Goal: Information Seeking & Learning: Find specific fact

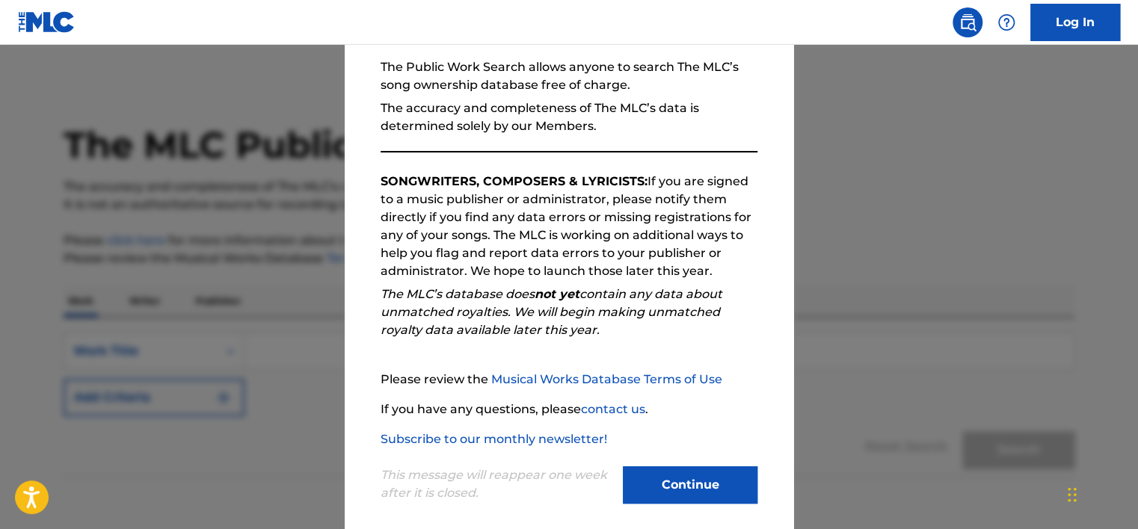
scroll to position [155, 0]
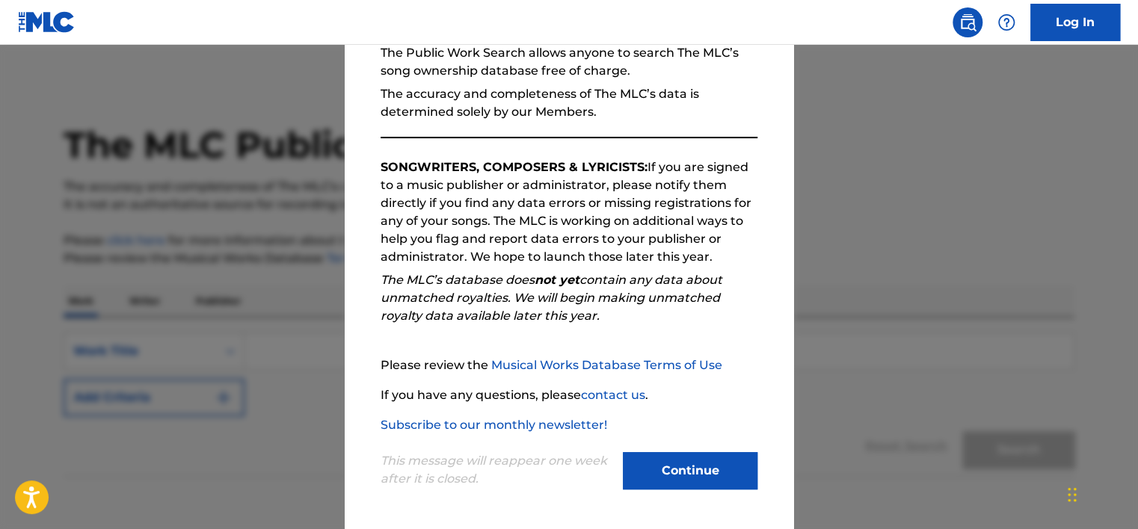
click at [684, 470] on button "Continue" at bounding box center [690, 470] width 135 height 37
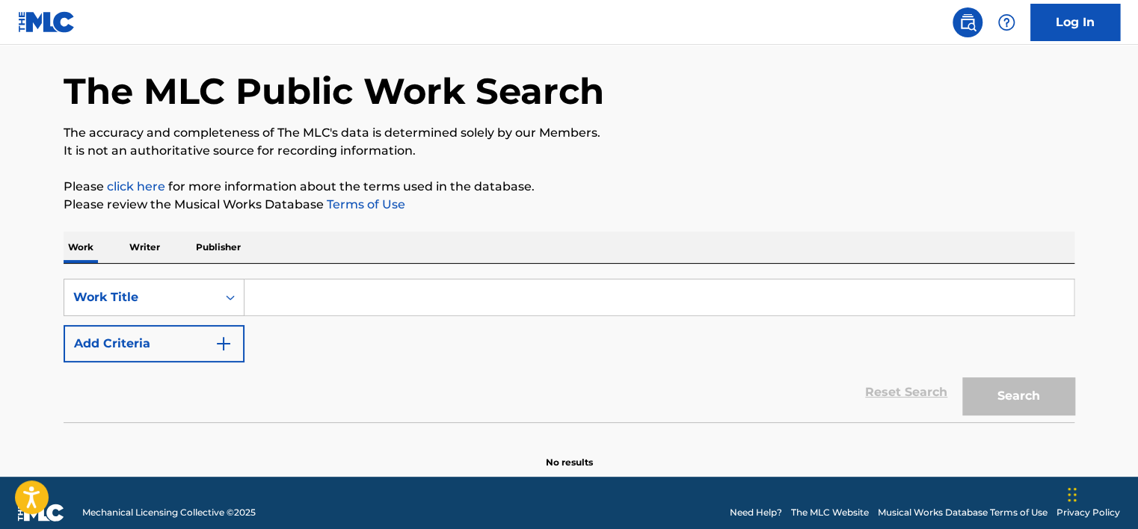
scroll to position [73, 0]
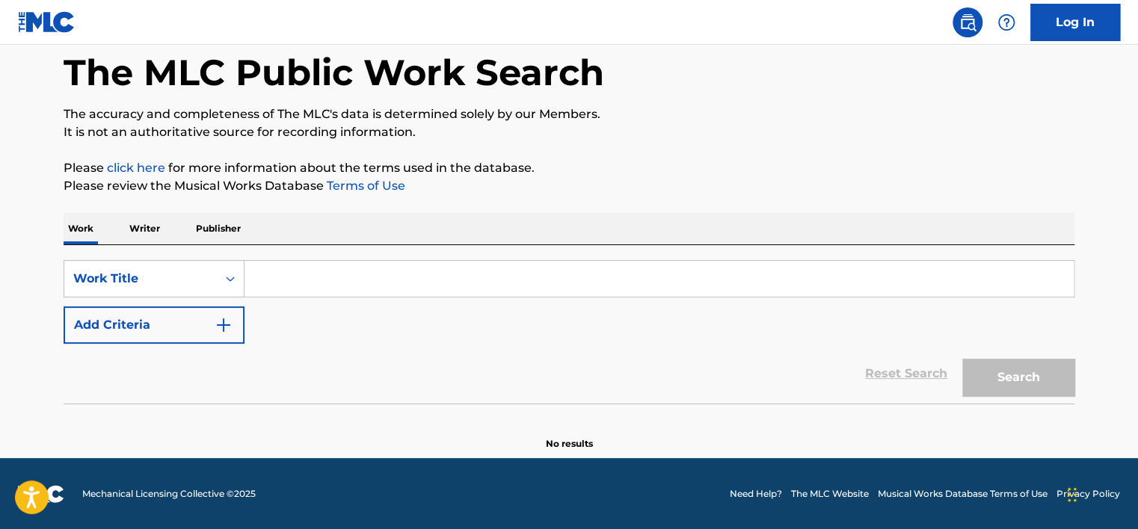
click at [272, 272] on input "Search Form" at bounding box center [658, 279] width 829 height 36
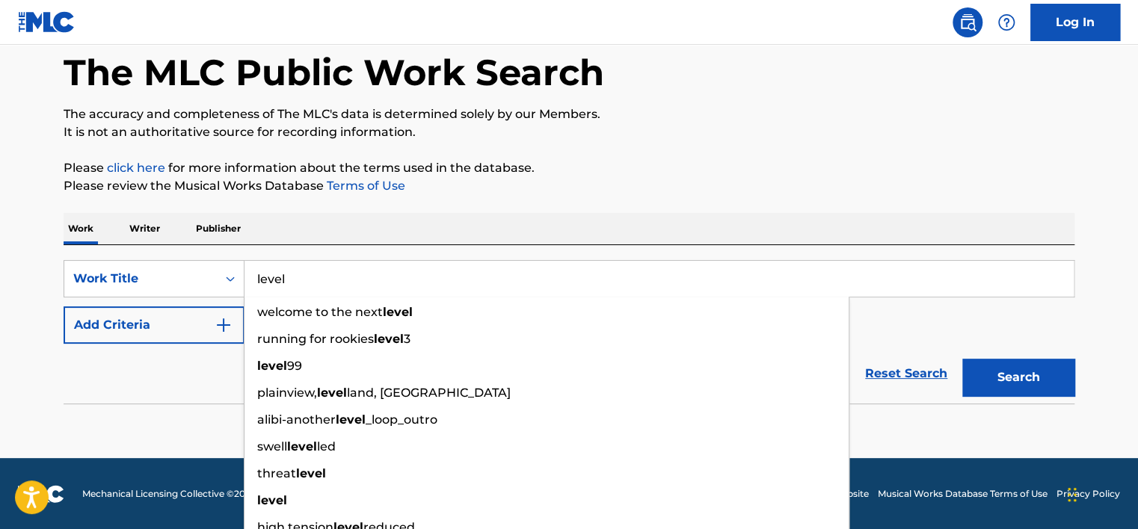
type input "level"
click at [962, 359] on button "Search" at bounding box center [1018, 377] width 112 height 37
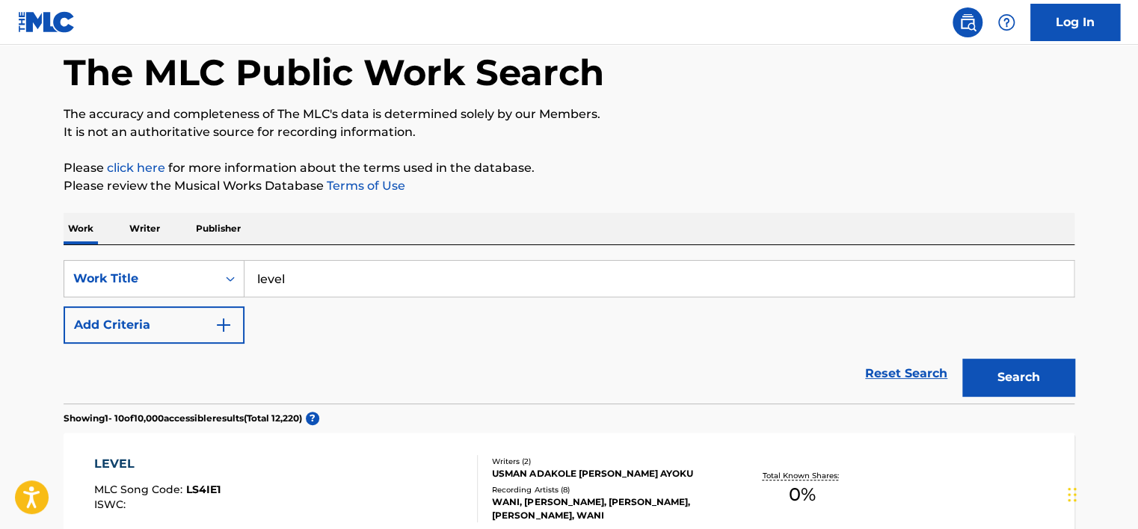
click at [244, 326] on button "Add Criteria" at bounding box center [154, 324] width 181 height 37
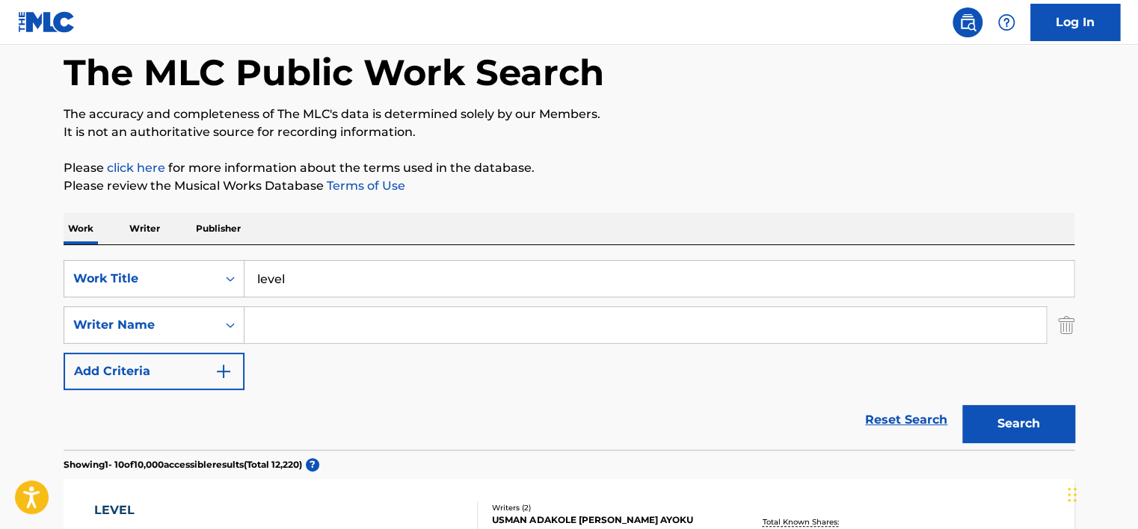
click at [244, 326] on input "Search Form" at bounding box center [644, 325] width 801 height 36
click at [1053, 441] on button "Search" at bounding box center [1018, 423] width 112 height 37
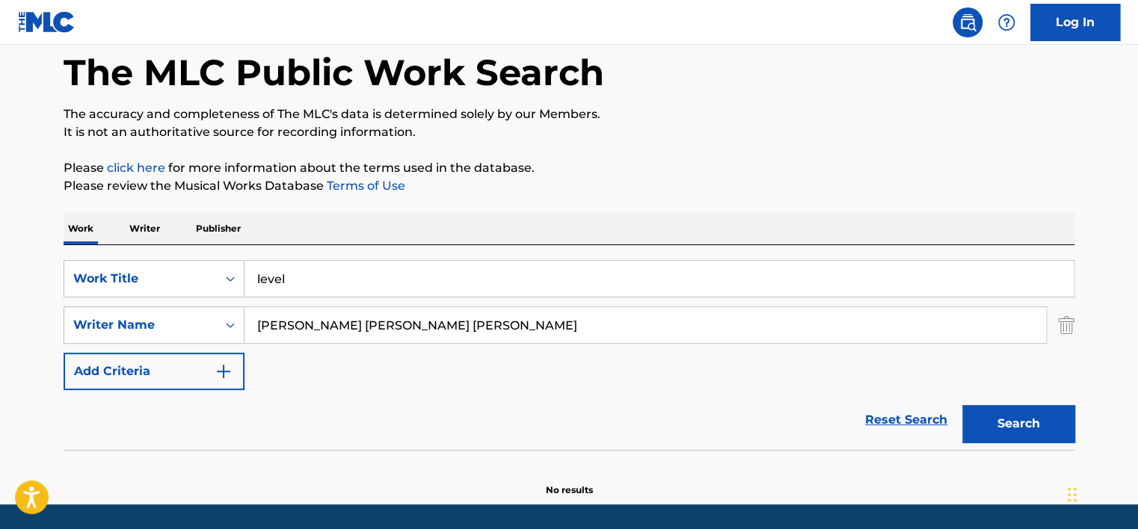
click at [386, 324] on input "[PERSON_NAME] [PERSON_NAME] [PERSON_NAME]" at bounding box center [644, 325] width 801 height 36
drag, startPoint x: 426, startPoint y: 323, endPoint x: 329, endPoint y: 338, distance: 98.3
click at [329, 338] on input "[PERSON_NAME] [PERSON_NAME] [PERSON_NAME]" at bounding box center [644, 325] width 801 height 36
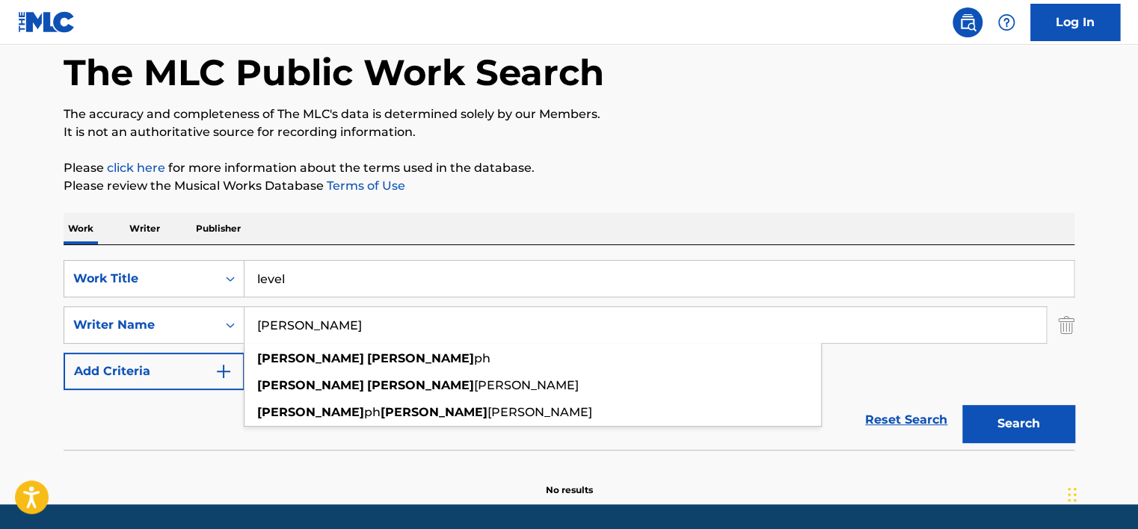
type input "[PERSON_NAME]"
click at [1058, 427] on button "Search" at bounding box center [1018, 423] width 112 height 37
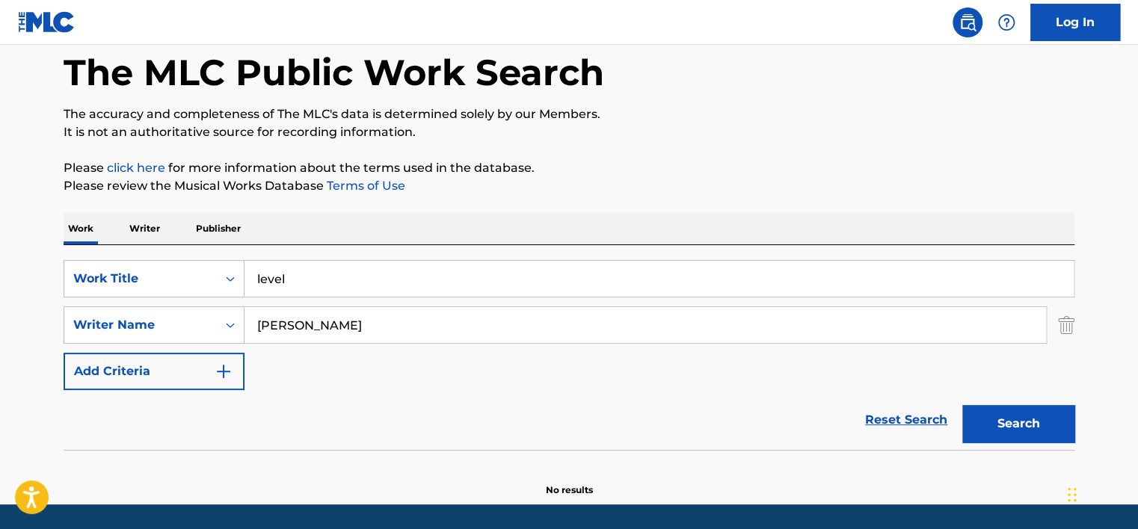
click at [262, 277] on input "level" at bounding box center [658, 279] width 829 height 36
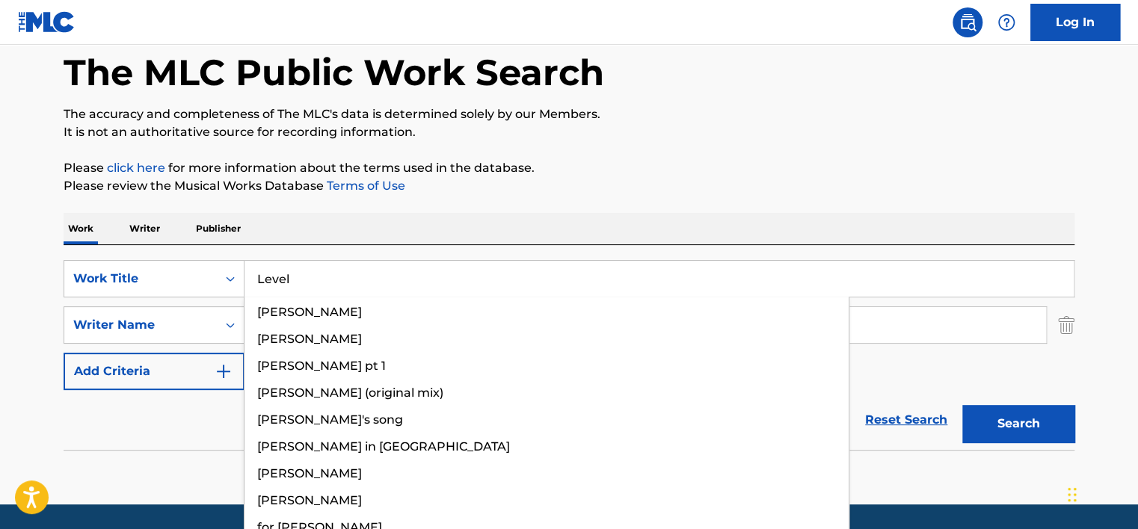
type input "Level"
click at [1029, 432] on button "Search" at bounding box center [1018, 423] width 112 height 37
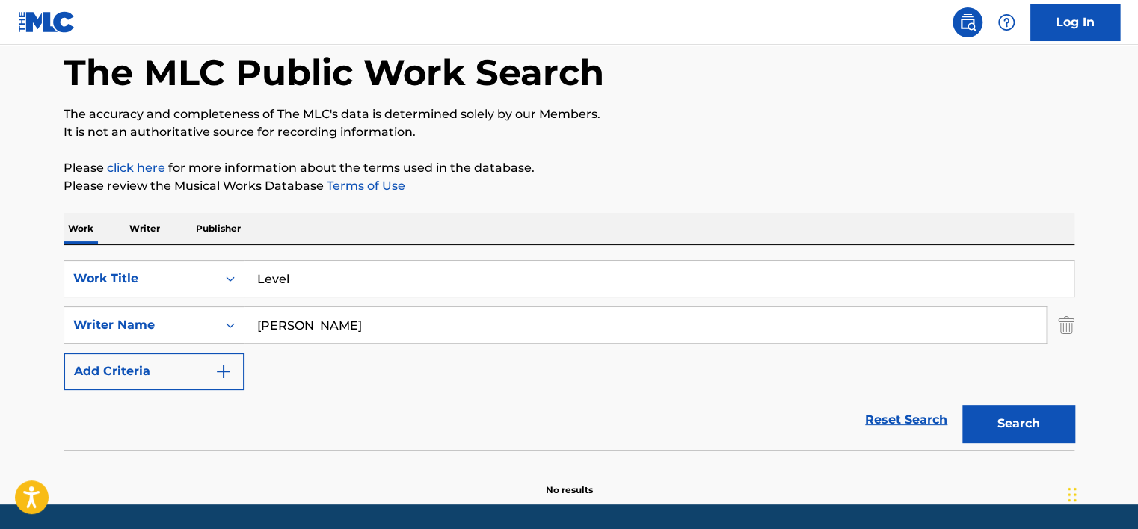
drag, startPoint x: 352, startPoint y: 331, endPoint x: 167, endPoint y: 348, distance: 185.4
click at [167, 348] on div "SearchWithCriteriac2d2da61-f5f0-4276-bdfa-9ce591709162 Work Title Level SearchW…" at bounding box center [569, 325] width 1011 height 130
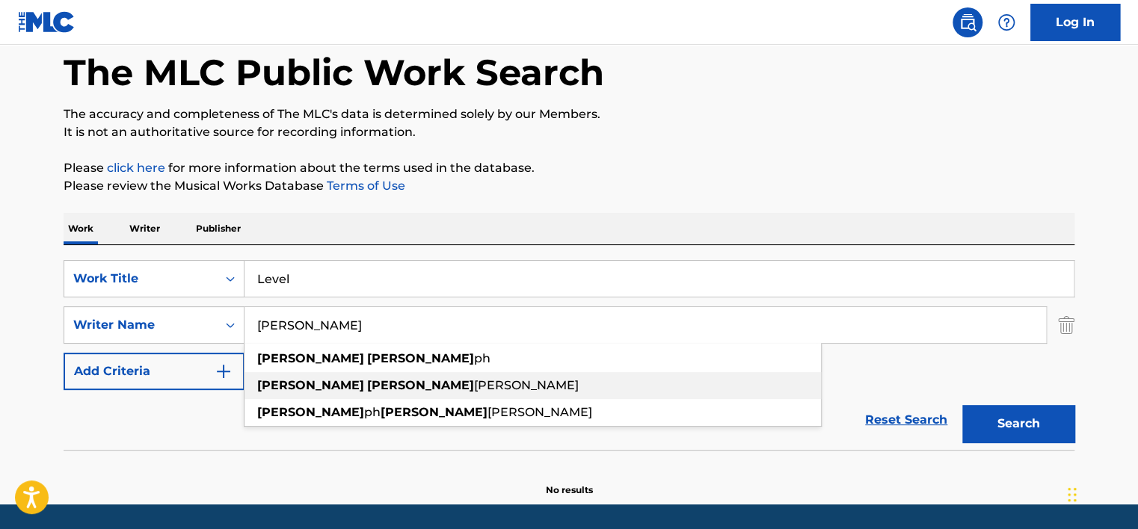
click at [367, 382] on strong "[PERSON_NAME]" at bounding box center [420, 385] width 107 height 14
type input "[PERSON_NAME] [PERSON_NAME] [PERSON_NAME]"
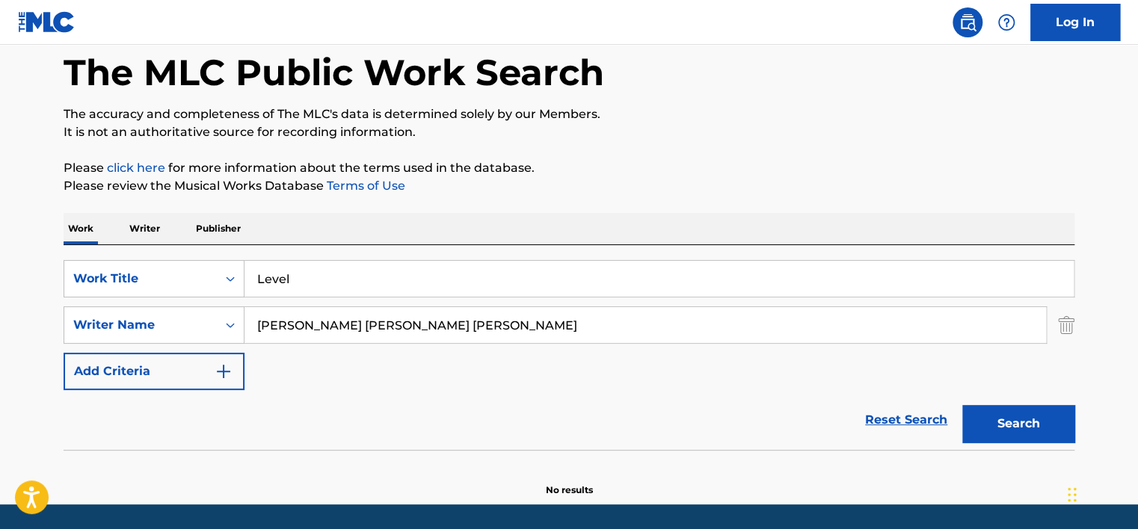
click at [1001, 409] on button "Search" at bounding box center [1018, 423] width 112 height 37
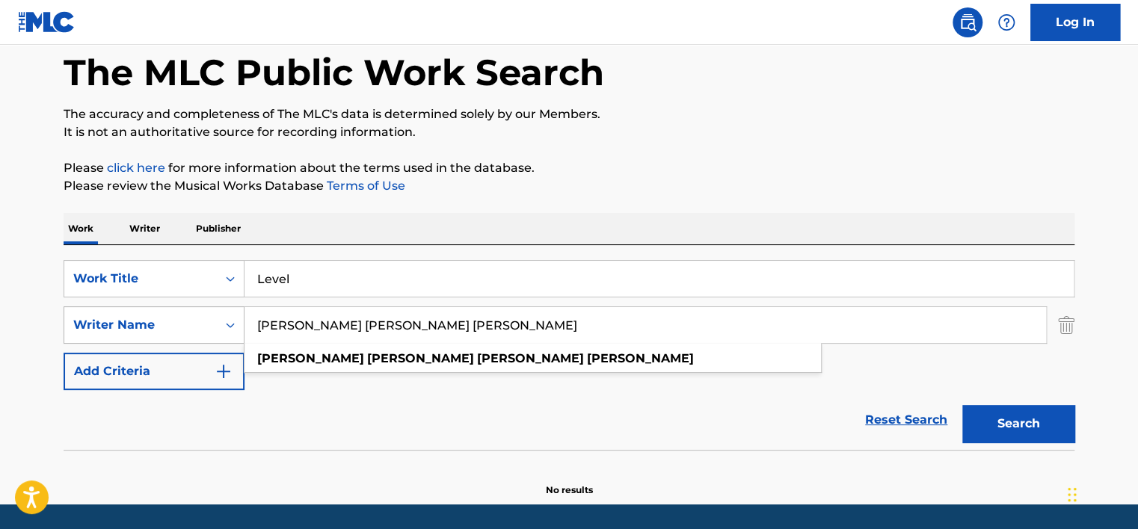
drag, startPoint x: 446, startPoint y: 319, endPoint x: 179, endPoint y: 323, distance: 267.6
click at [179, 323] on div "SearchWithCriteria3a5701a2-8953-4ef4-b395-aae3efb61dc2 Writer Name [PERSON_NAME…" at bounding box center [569, 324] width 1011 height 37
click at [229, 325] on icon "Search Form" at bounding box center [230, 324] width 15 height 15
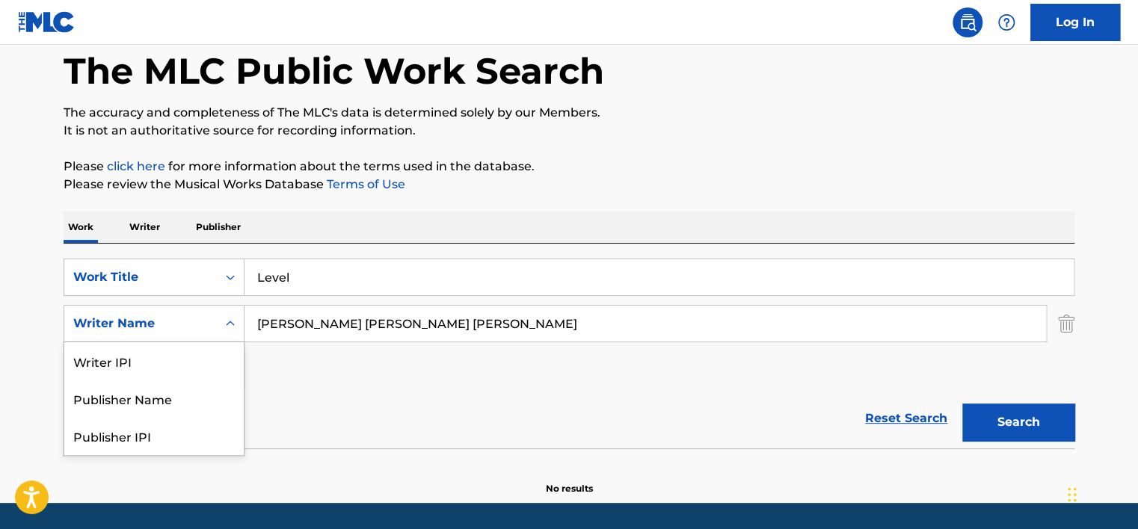
scroll to position [75, 0]
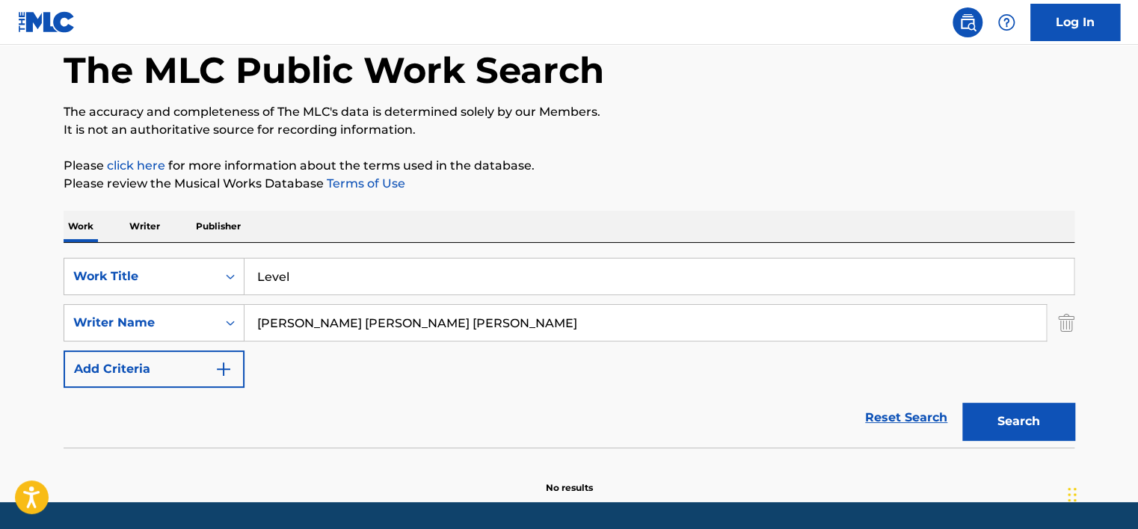
click at [229, 325] on icon "Search Form" at bounding box center [230, 322] width 15 height 15
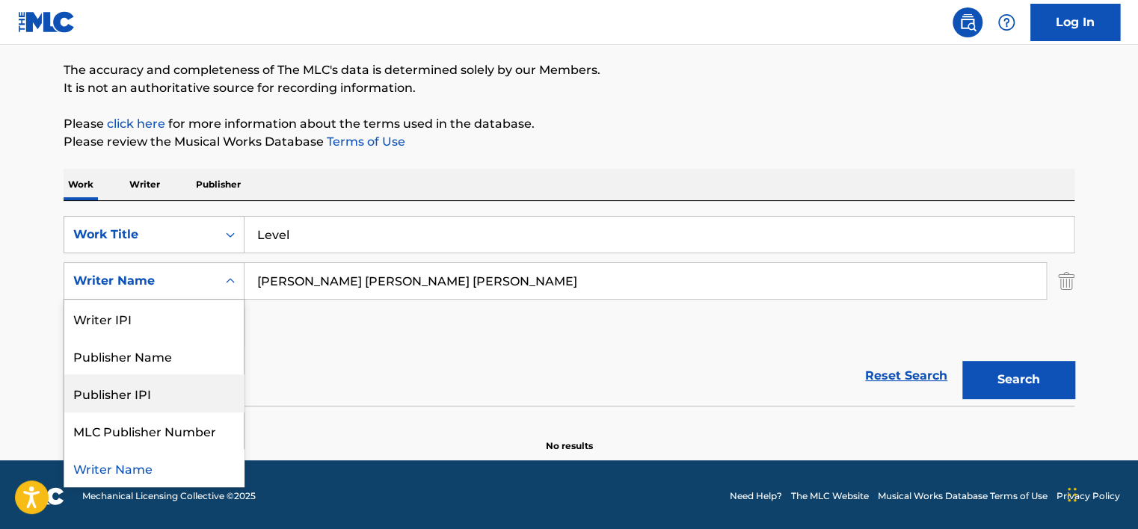
scroll to position [120, 0]
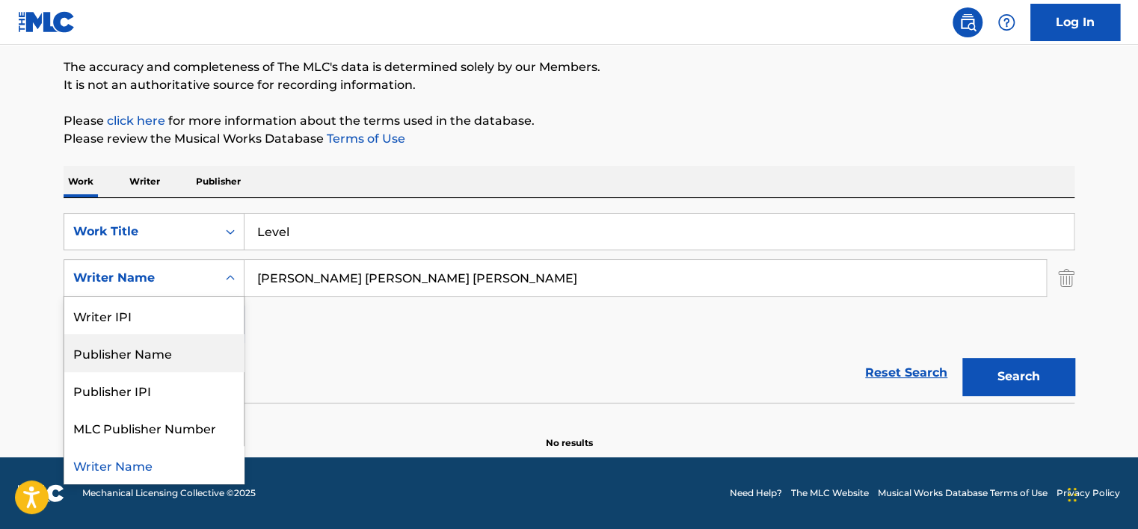
click at [149, 359] on div "Publisher Name" at bounding box center [153, 352] width 179 height 37
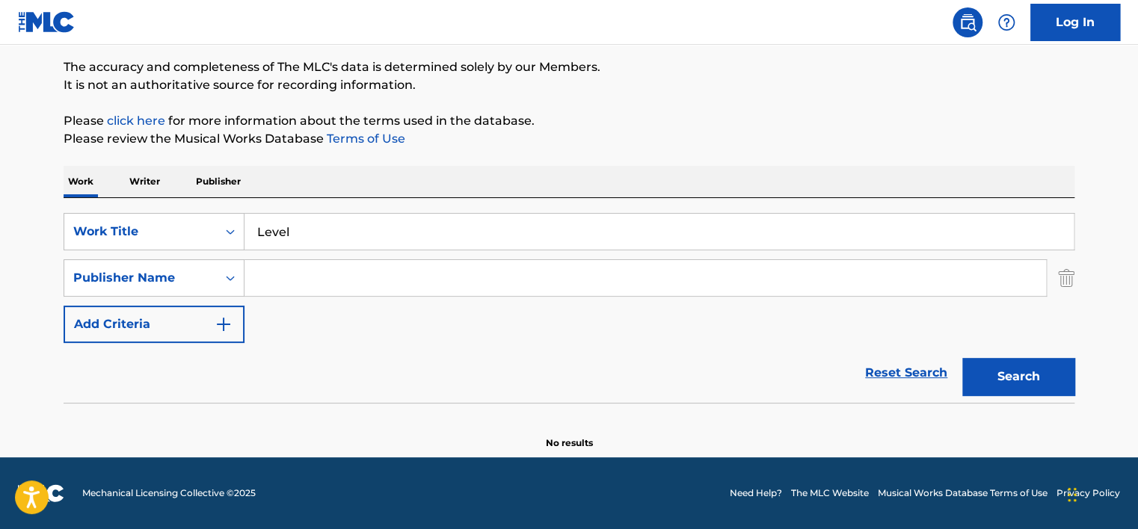
click at [293, 275] on input "Search Form" at bounding box center [644, 278] width 801 height 36
type input "Canserbero"
click at [988, 384] on button "Search" at bounding box center [1018, 376] width 112 height 37
drag, startPoint x: 352, startPoint y: 272, endPoint x: 155, endPoint y: 295, distance: 198.0
click at [155, 295] on div "SearchWithCriteriaa770a939-3480-44d1-afb8-21996e504ca6 Publisher Name Canserbero" at bounding box center [569, 277] width 1011 height 37
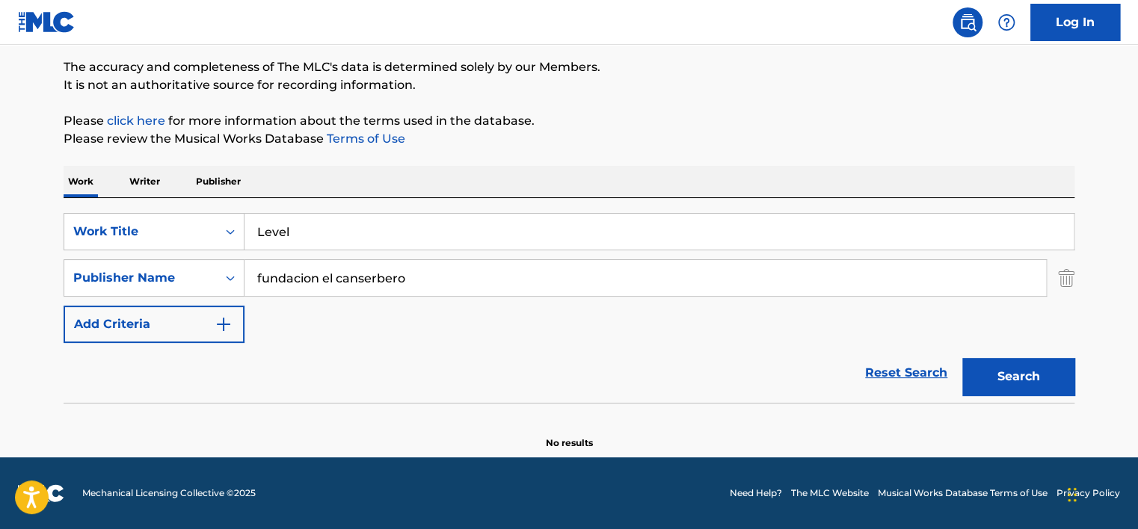
type input "fundacion el canserbero"
click at [1008, 362] on button "Search" at bounding box center [1018, 376] width 112 height 37
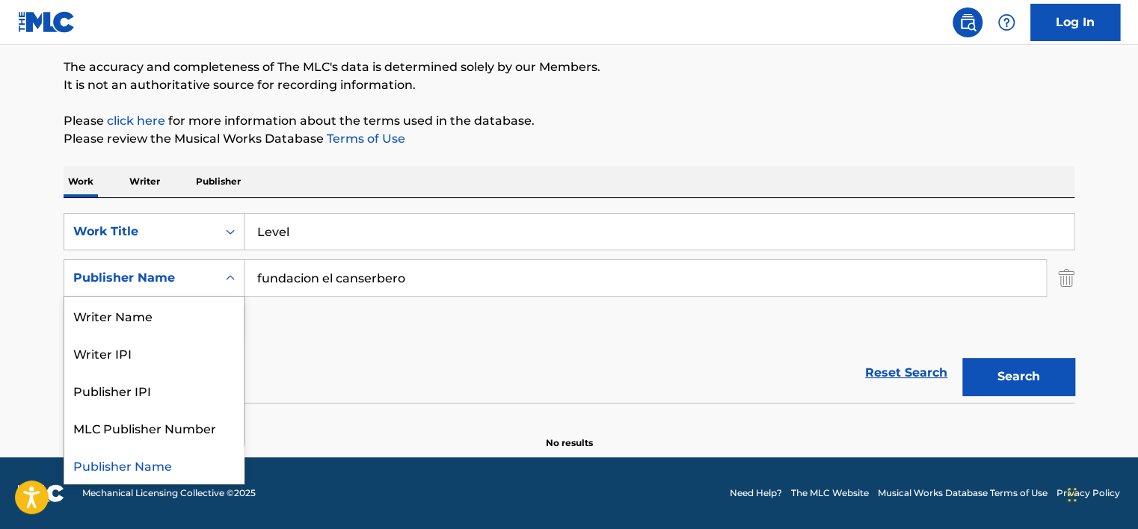
click at [226, 275] on icon "Search Form" at bounding box center [230, 278] width 15 height 15
click at [155, 322] on div "Writer Name" at bounding box center [153, 315] width 179 height 37
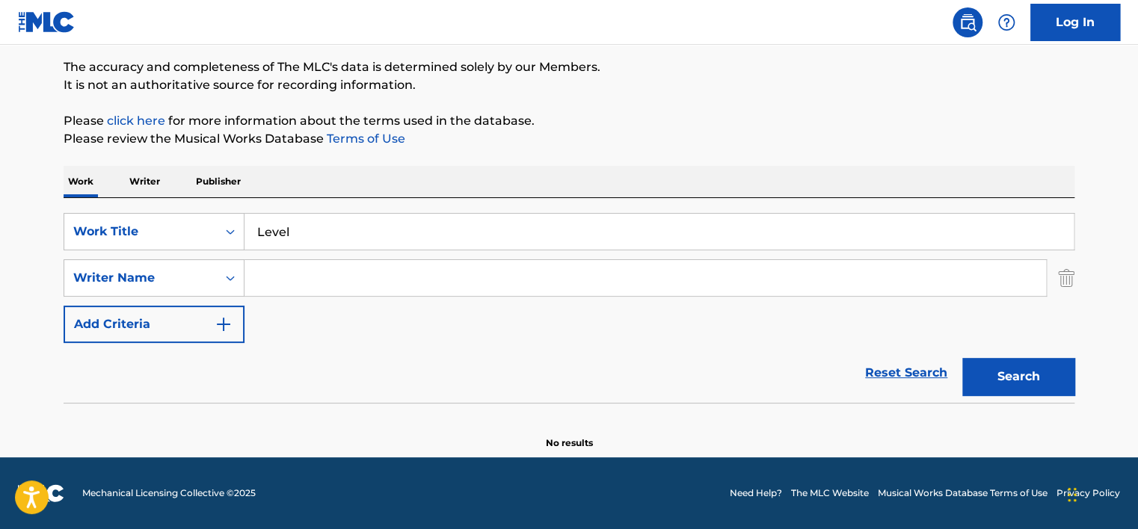
click at [416, 275] on input "Search Form" at bounding box center [644, 278] width 801 height 36
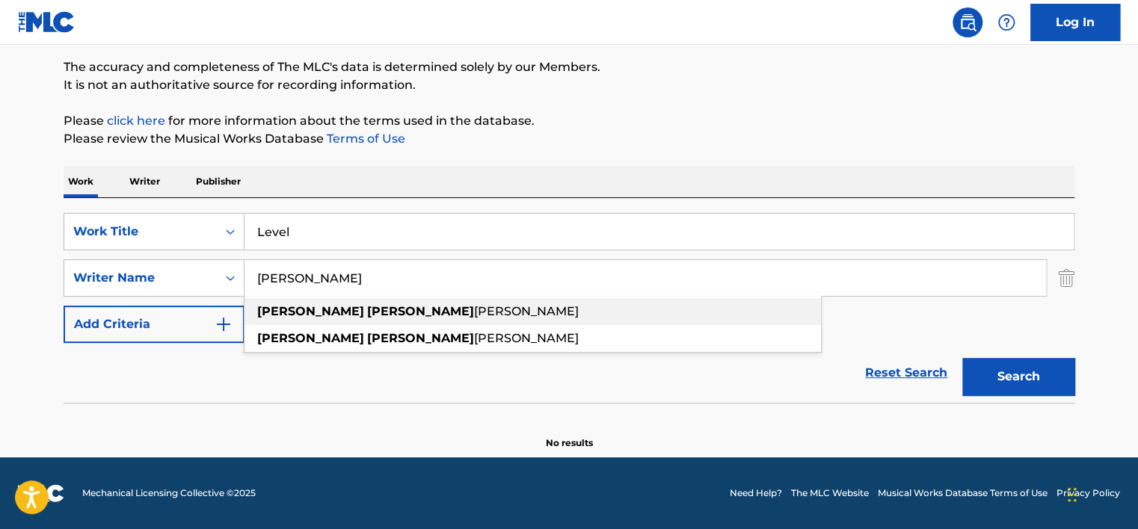
click at [442, 310] on div "[PERSON_NAME] [PERSON_NAME] [PERSON_NAME]" at bounding box center [532, 311] width 576 height 27
type input "[PERSON_NAME] [PERSON_NAME] [PERSON_NAME]"
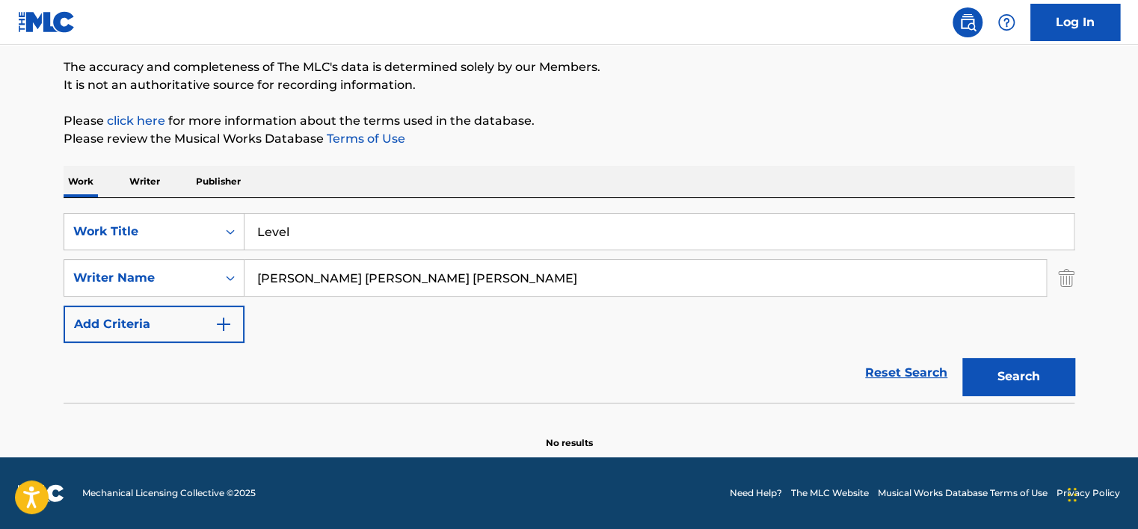
click at [1056, 374] on button "Search" at bounding box center [1018, 376] width 112 height 37
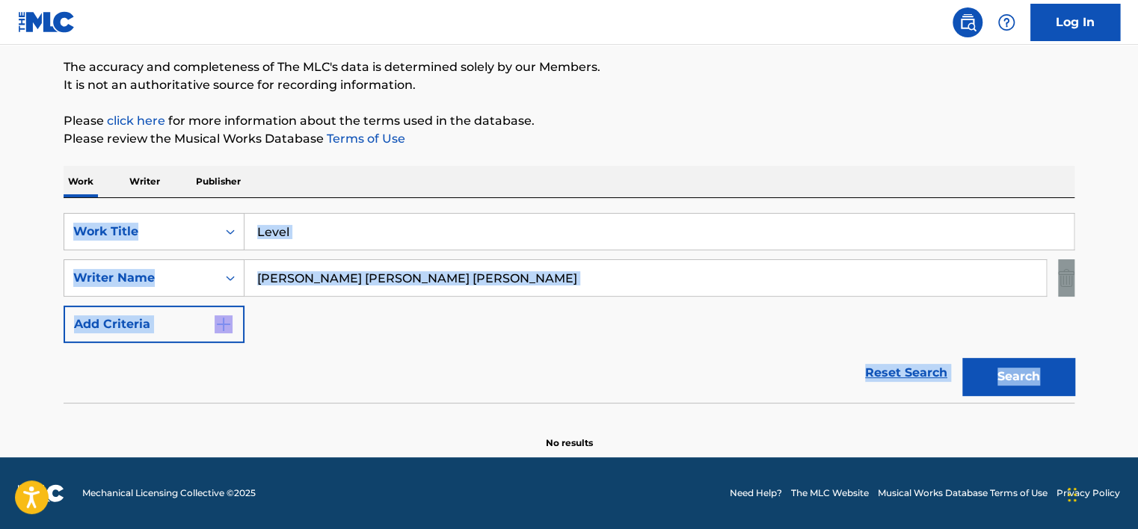
click at [1056, 374] on div "Search" at bounding box center [1015, 373] width 120 height 60
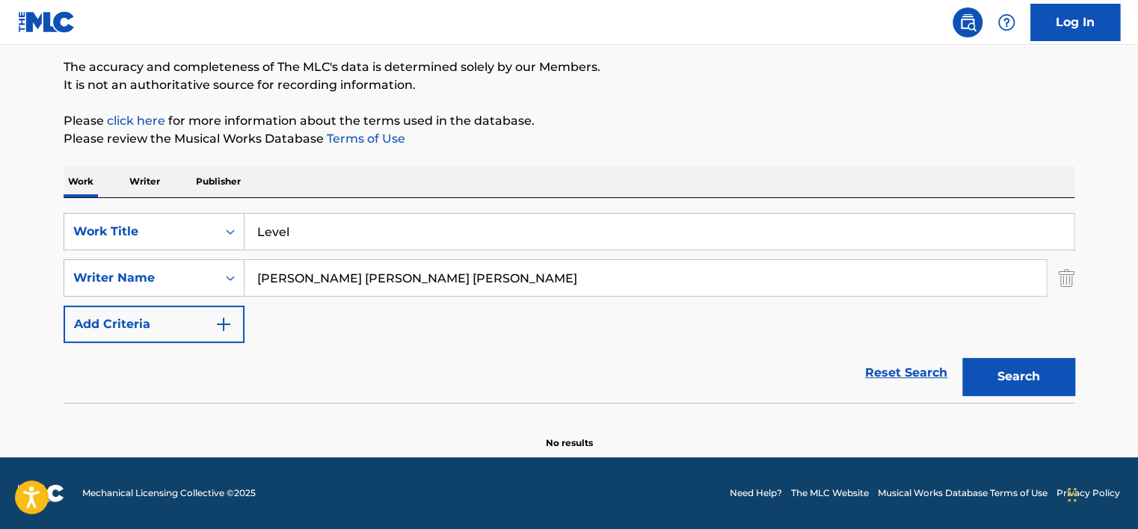
click at [348, 234] on input "Level" at bounding box center [658, 232] width 829 height 36
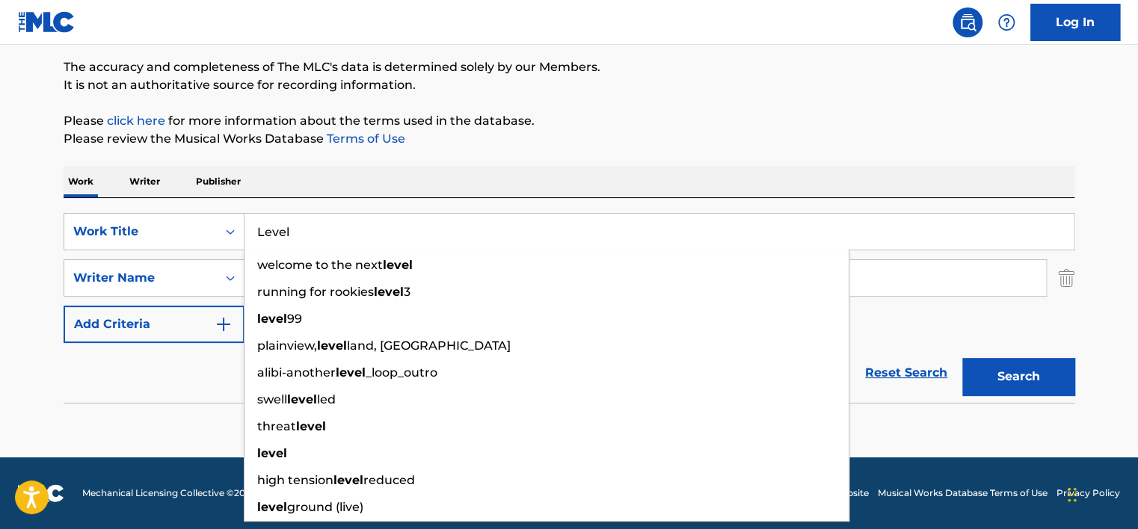
click at [170, 369] on div "Reset Search Search" at bounding box center [569, 373] width 1011 height 60
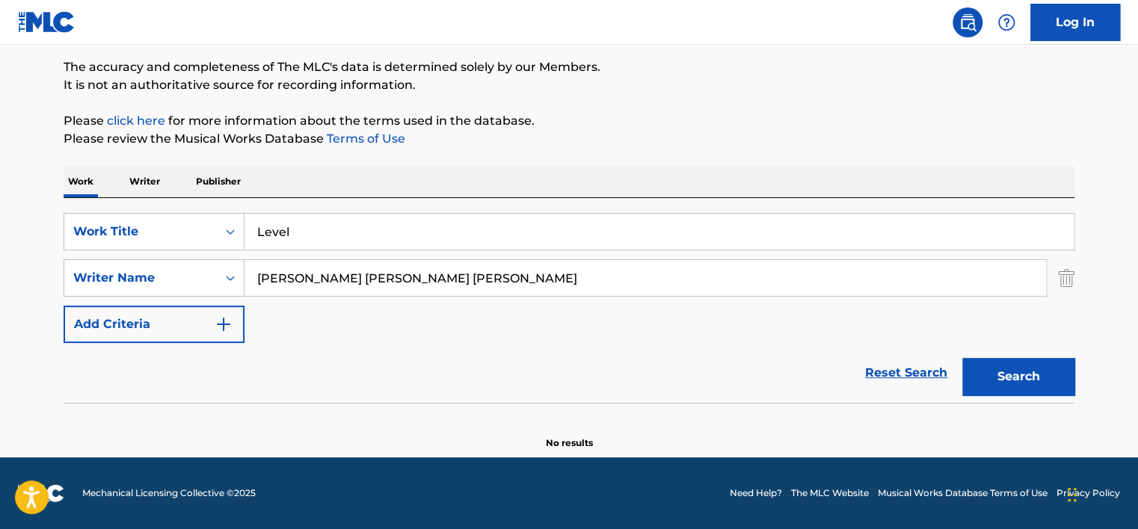
drag, startPoint x: 449, startPoint y: 275, endPoint x: 152, endPoint y: 299, distance: 297.7
click at [152, 299] on div "SearchWithCriteriac2d2da61-f5f0-4276-bdfa-9ce591709162 Work Title Level SearchW…" at bounding box center [569, 278] width 1011 height 130
click at [998, 376] on button "Search" at bounding box center [1018, 376] width 112 height 37
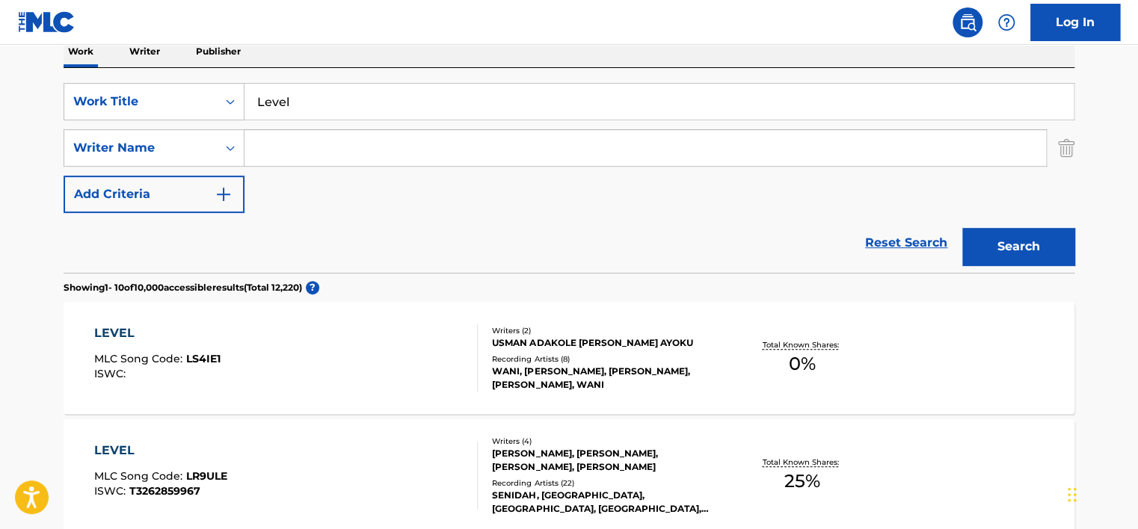
scroll to position [0, 0]
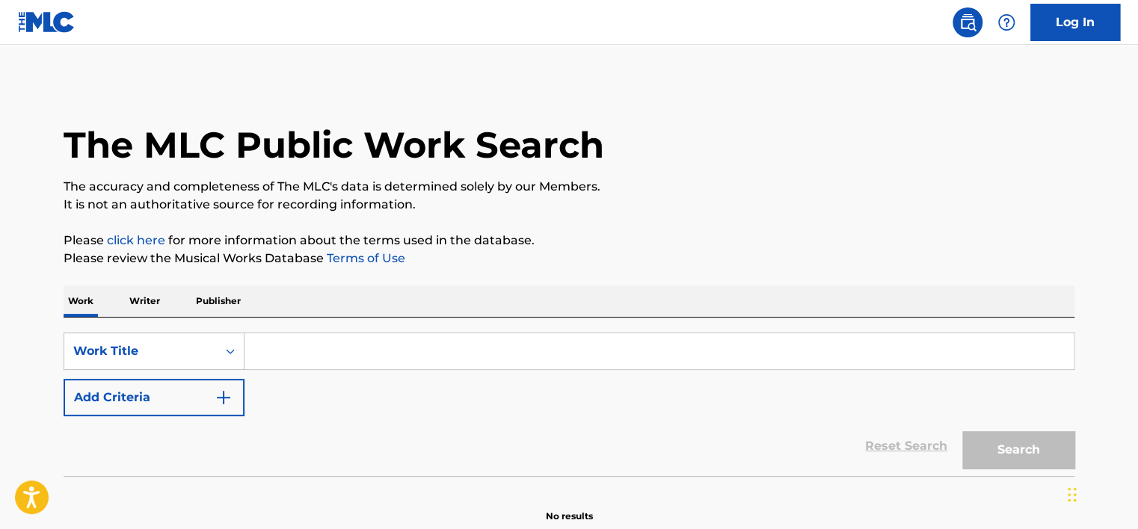
click at [296, 350] on input "Search Form" at bounding box center [658, 351] width 829 height 36
click at [149, 300] on p "Writer" at bounding box center [145, 301] width 40 height 31
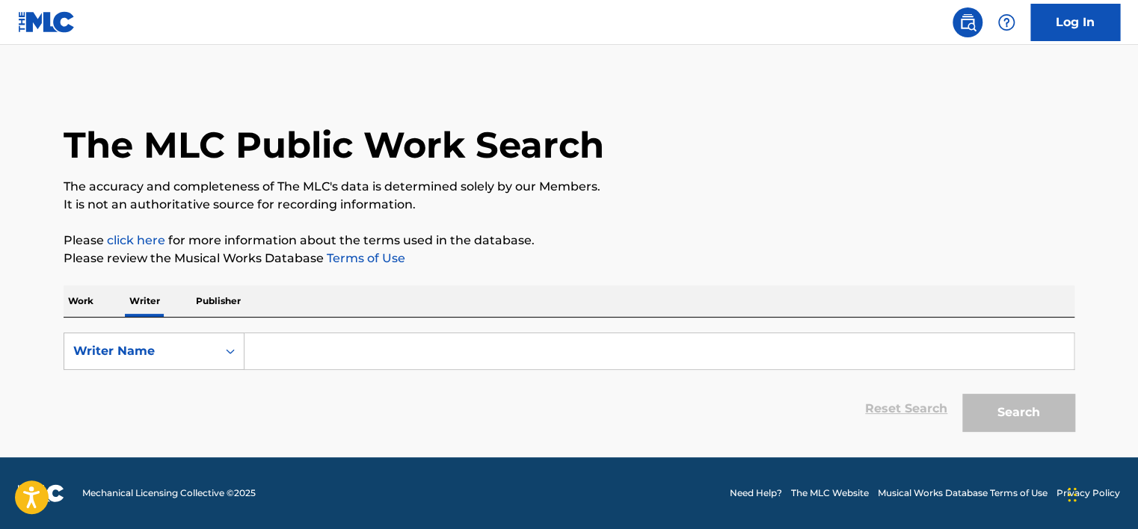
click at [219, 302] on p "Publisher" at bounding box center [218, 301] width 54 height 31
click at [81, 303] on p "Work" at bounding box center [81, 301] width 34 height 31
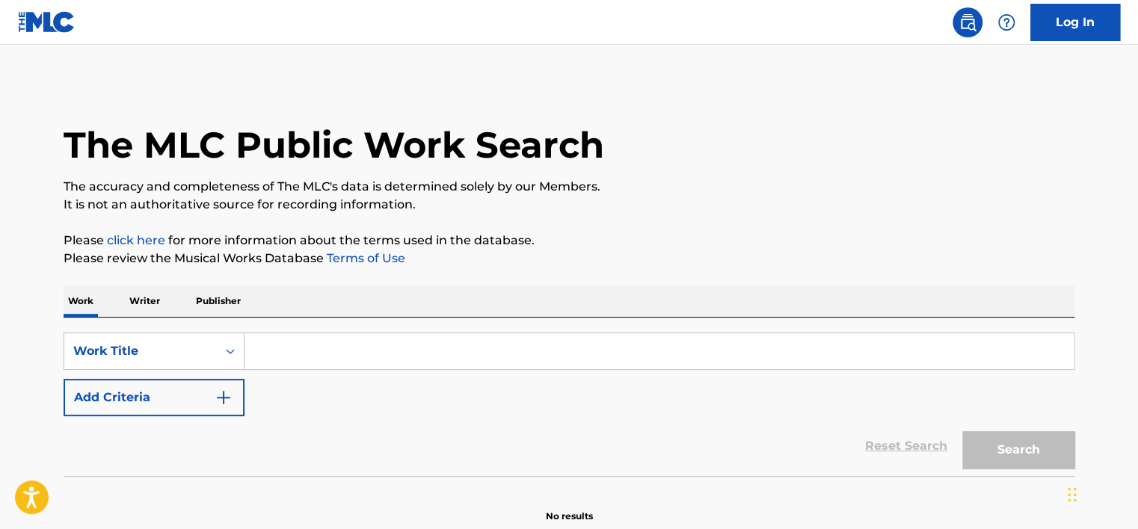
click at [298, 347] on input "Search Form" at bounding box center [658, 351] width 829 height 36
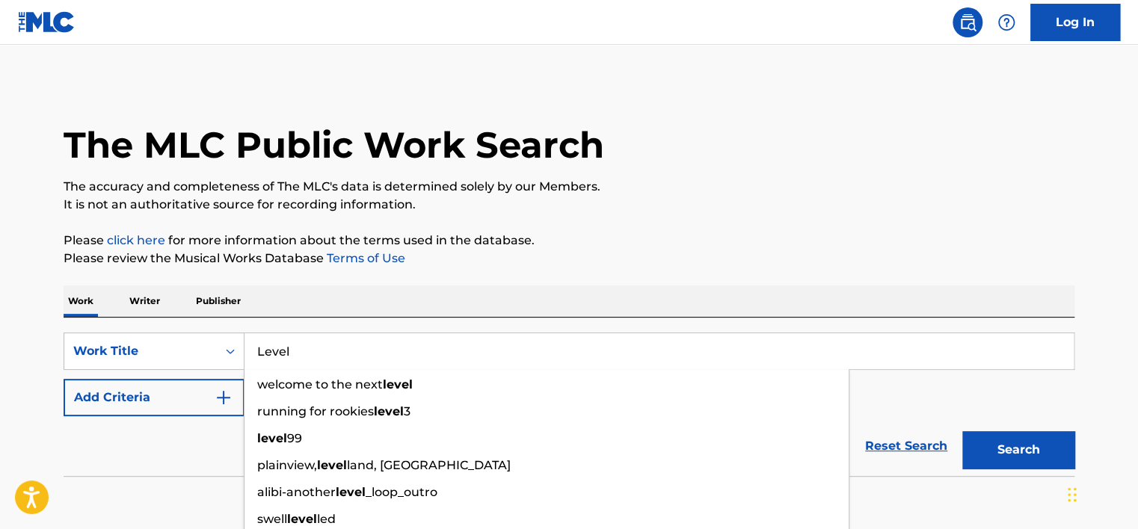
type input "Level"
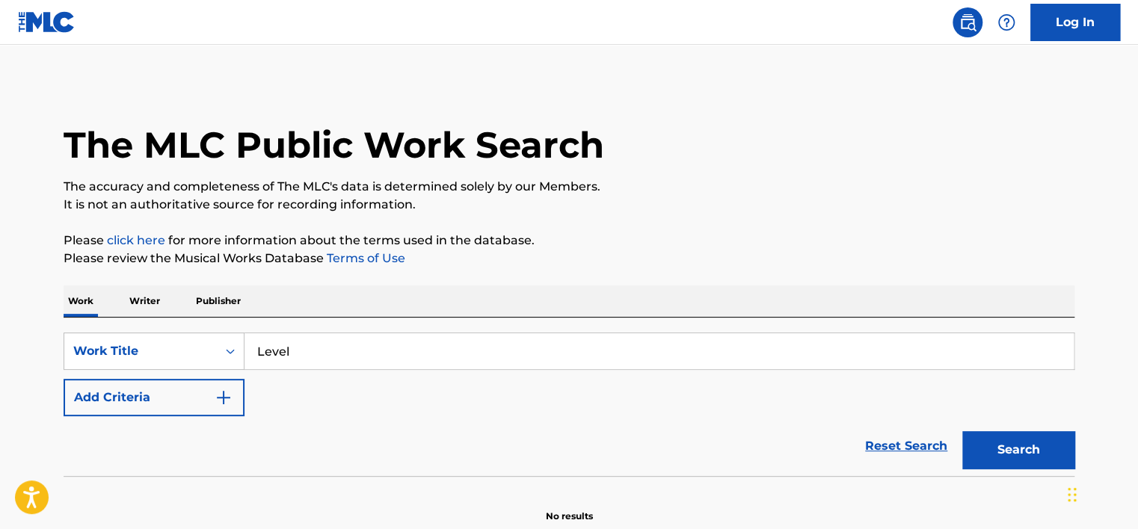
click at [234, 418] on div "Reset Search Search" at bounding box center [569, 446] width 1011 height 60
click at [223, 401] on img "Search Form" at bounding box center [224, 398] width 18 height 18
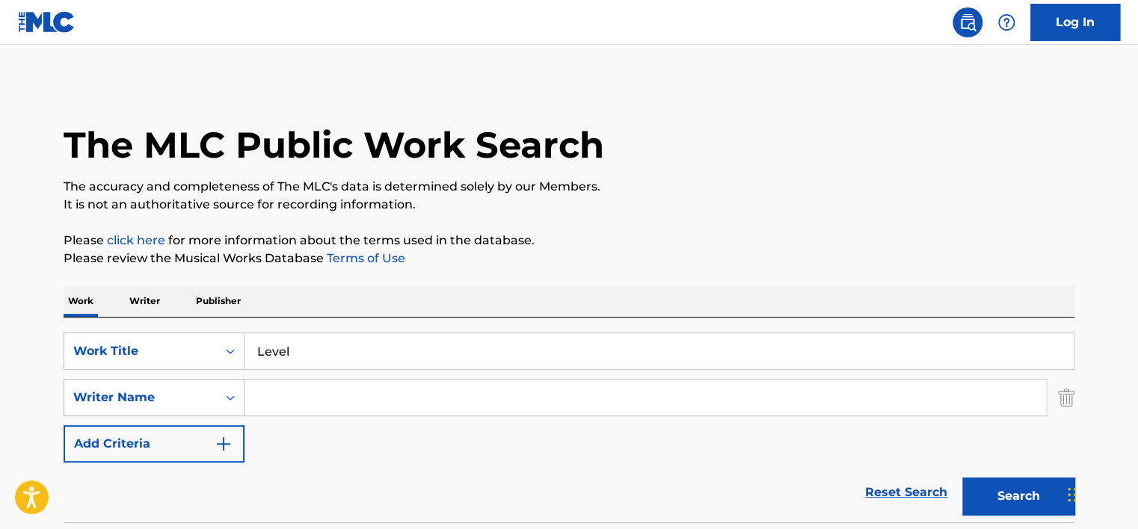
click at [323, 407] on input "Search Form" at bounding box center [644, 398] width 801 height 36
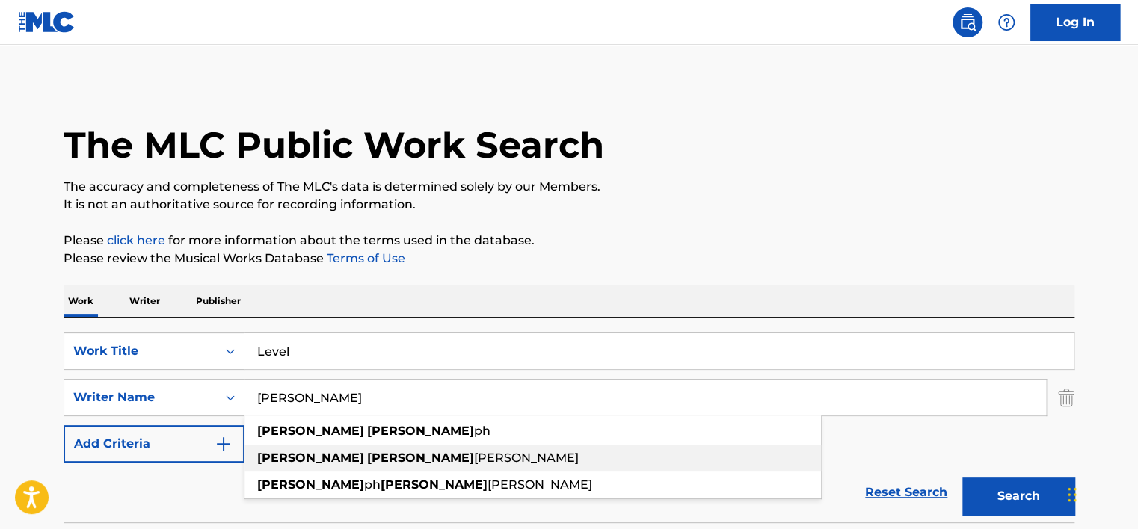
click at [474, 457] on span "[PERSON_NAME]" at bounding box center [526, 458] width 105 height 14
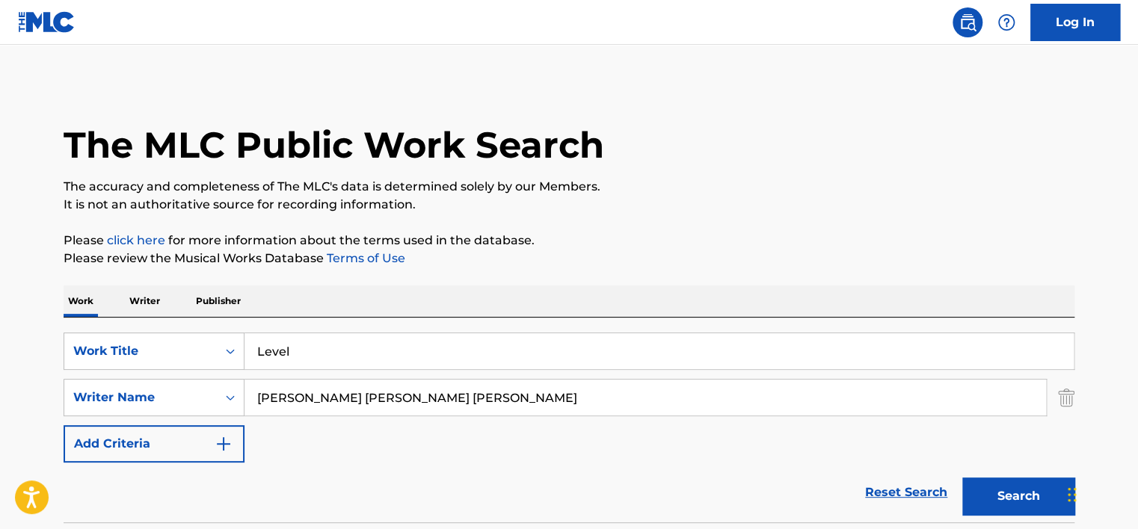
click at [999, 475] on div "Search" at bounding box center [1015, 493] width 120 height 60
click at [998, 484] on button "Search" at bounding box center [1018, 496] width 112 height 37
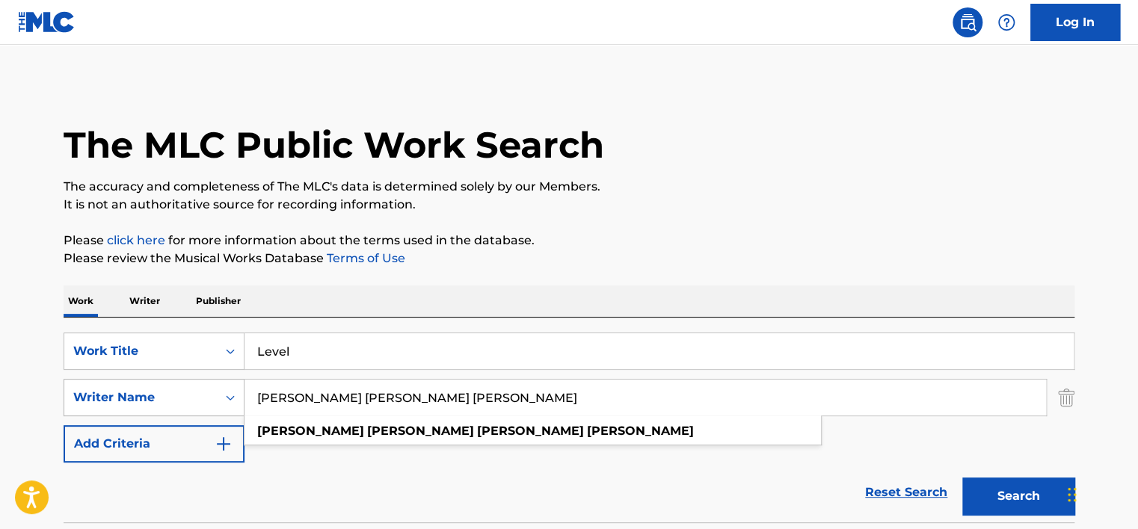
drag, startPoint x: 490, startPoint y: 403, endPoint x: 198, endPoint y: 407, distance: 292.3
click at [198, 407] on div "SearchWithCriteria34a70276-2496-40a9-9525-f28a88175fd6 Writer Name tyrone jose …" at bounding box center [569, 397] width 1011 height 37
type input "TYRONE JOSE GONZALEZ ORAMA"
click at [1008, 496] on button "Search" at bounding box center [1018, 496] width 112 height 37
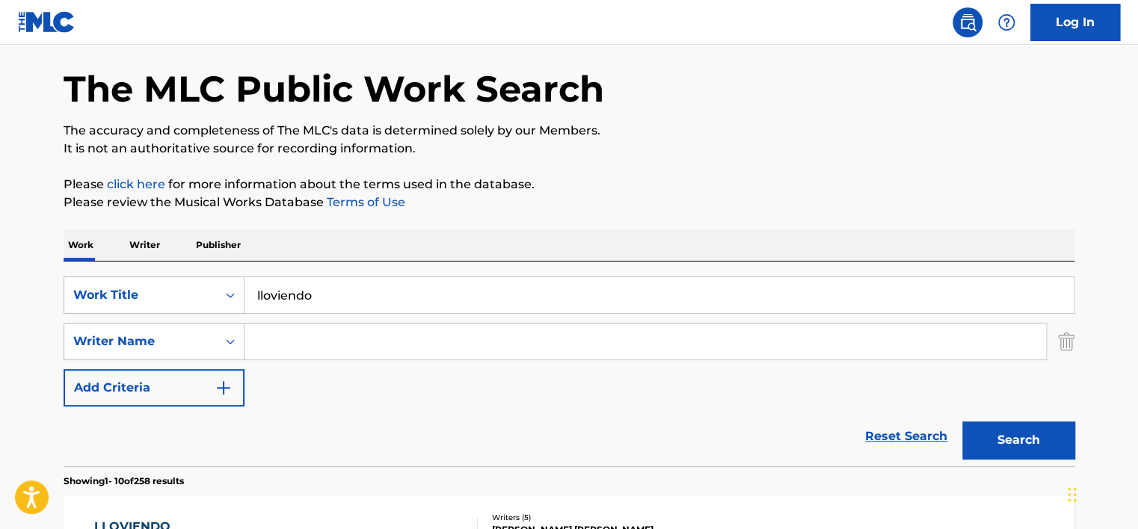
drag, startPoint x: 339, startPoint y: 298, endPoint x: 167, endPoint y: 266, distance: 174.2
click at [167, 266] on div "SearchWithCriteria3d519886-81a2-456b-b646-9d171bf06745 Work Title lloviendo Sea…" at bounding box center [569, 364] width 1011 height 205
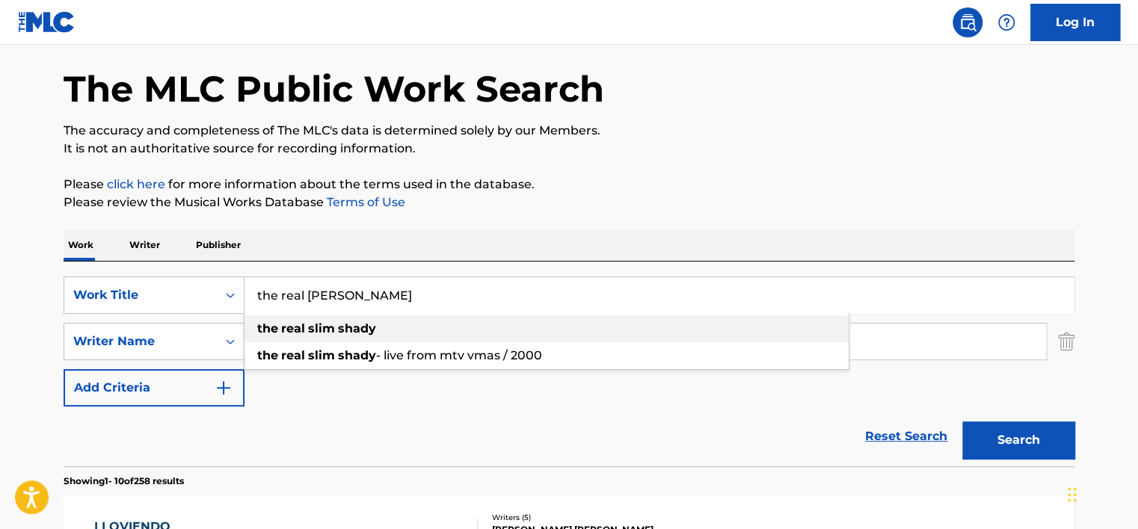
type input "the real slim shady"
click at [314, 326] on strong "slim" at bounding box center [321, 328] width 27 height 14
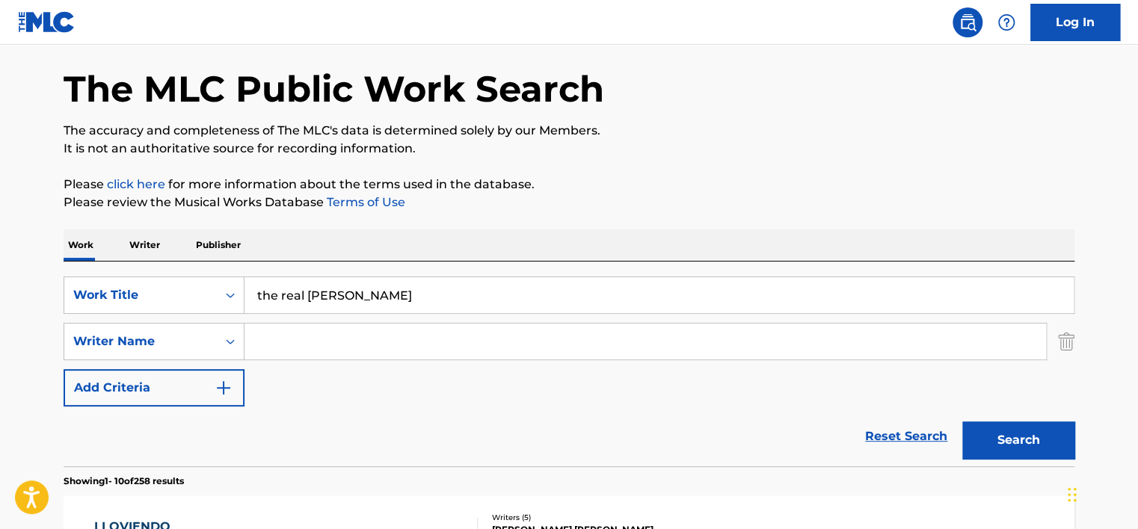
click at [329, 346] on input "Search Form" at bounding box center [644, 342] width 801 height 36
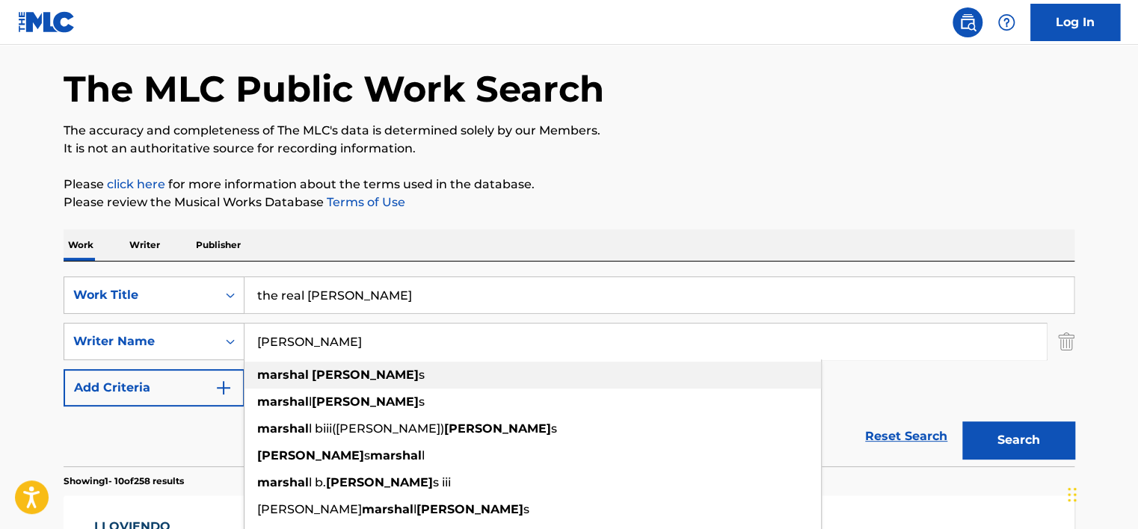
type input "marshal mather"
click at [419, 374] on span "s" at bounding box center [422, 375] width 6 height 14
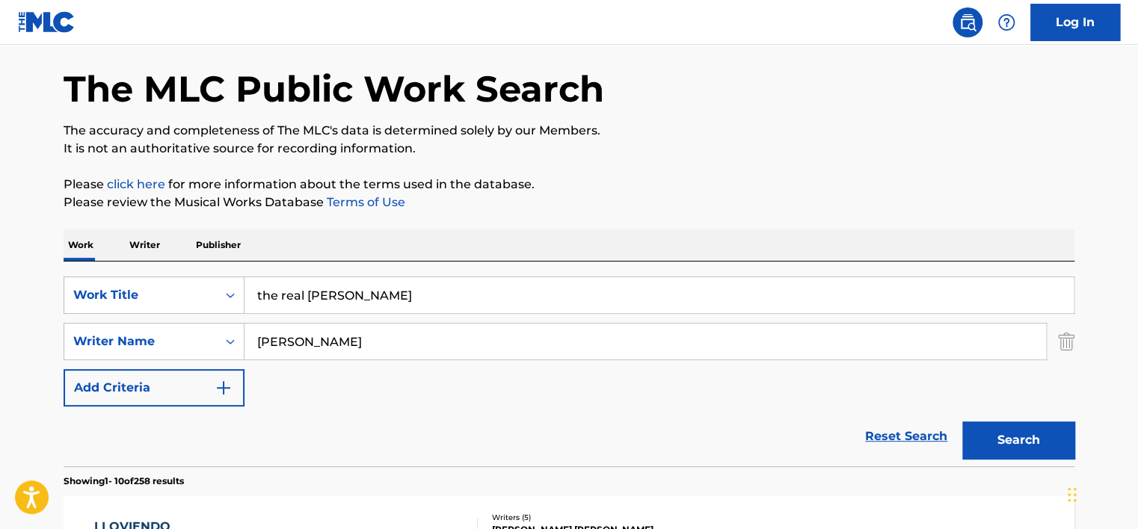
click at [1005, 428] on button "Search" at bounding box center [1018, 440] width 112 height 37
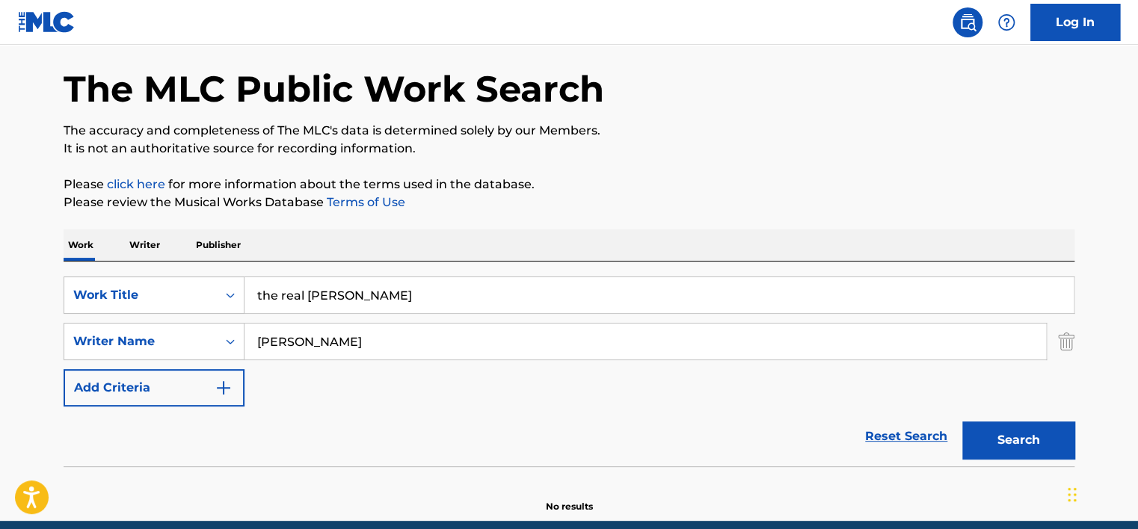
click at [1067, 343] on img "Search Form" at bounding box center [1066, 341] width 16 height 37
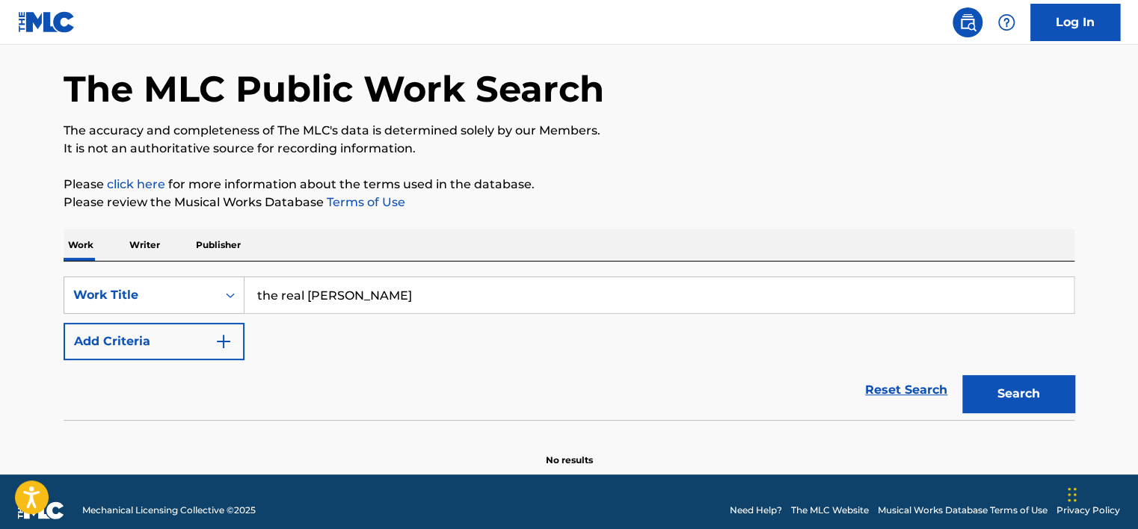
click at [1036, 386] on button "Search" at bounding box center [1018, 393] width 112 height 37
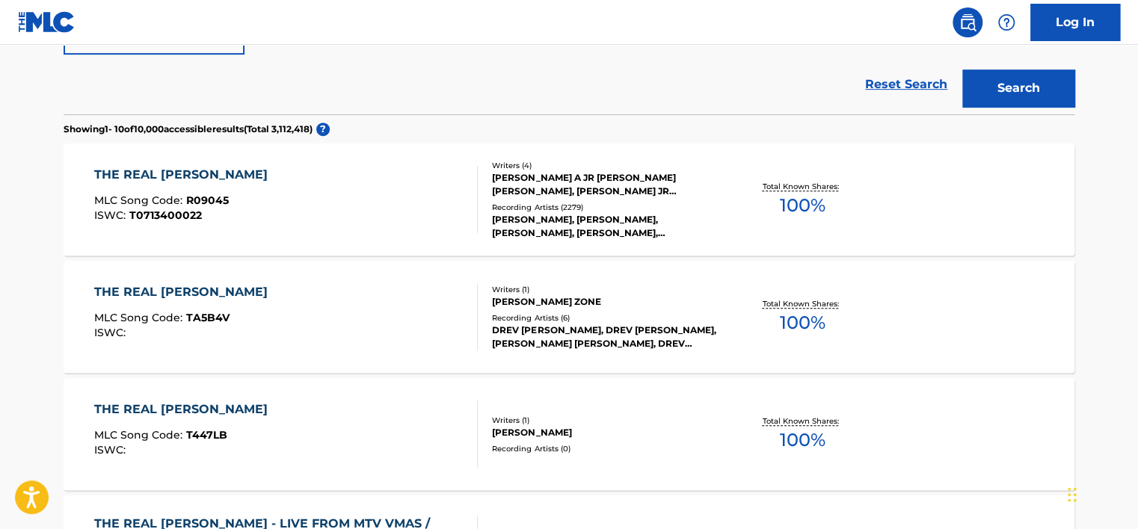
scroll to position [370, 0]
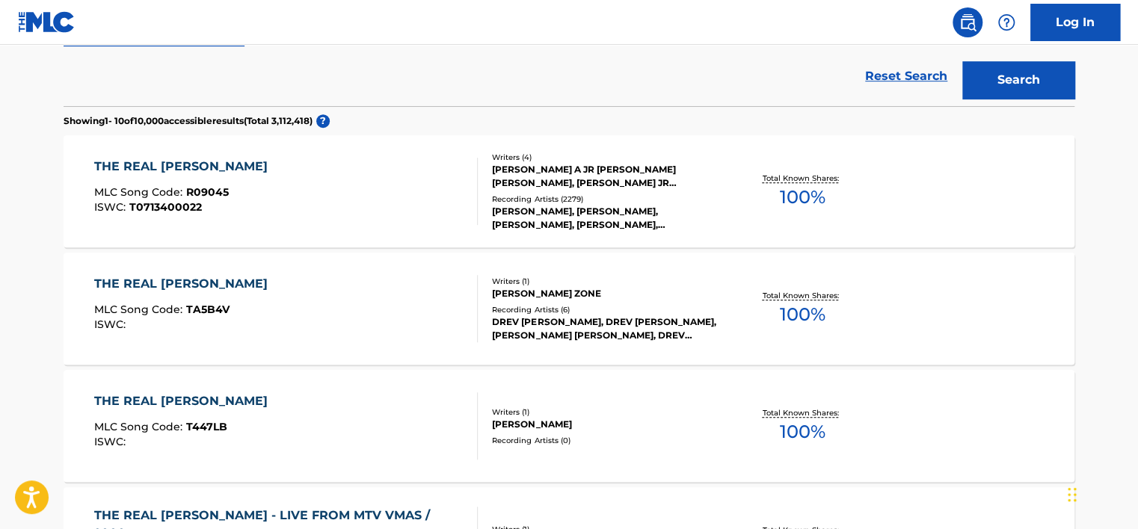
click at [595, 205] on div "Recording Artists ( 2279 )" at bounding box center [605, 199] width 226 height 11
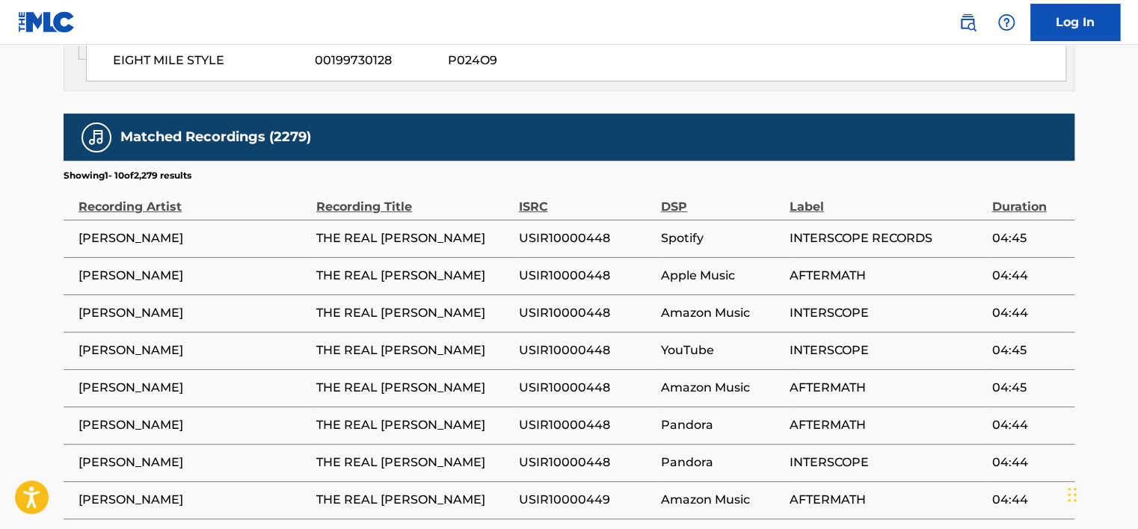
scroll to position [2458, 0]
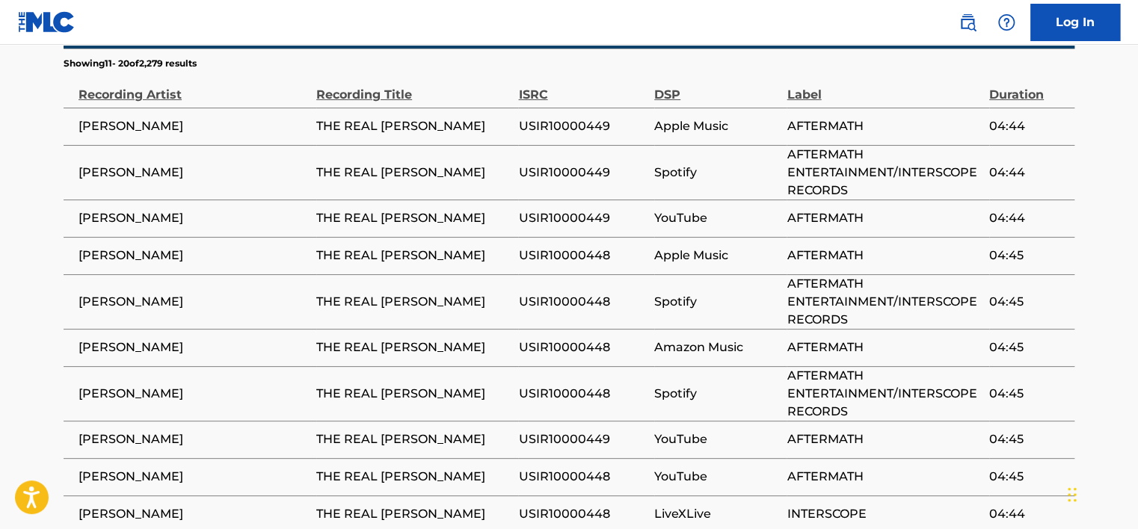
scroll to position [2599, 0]
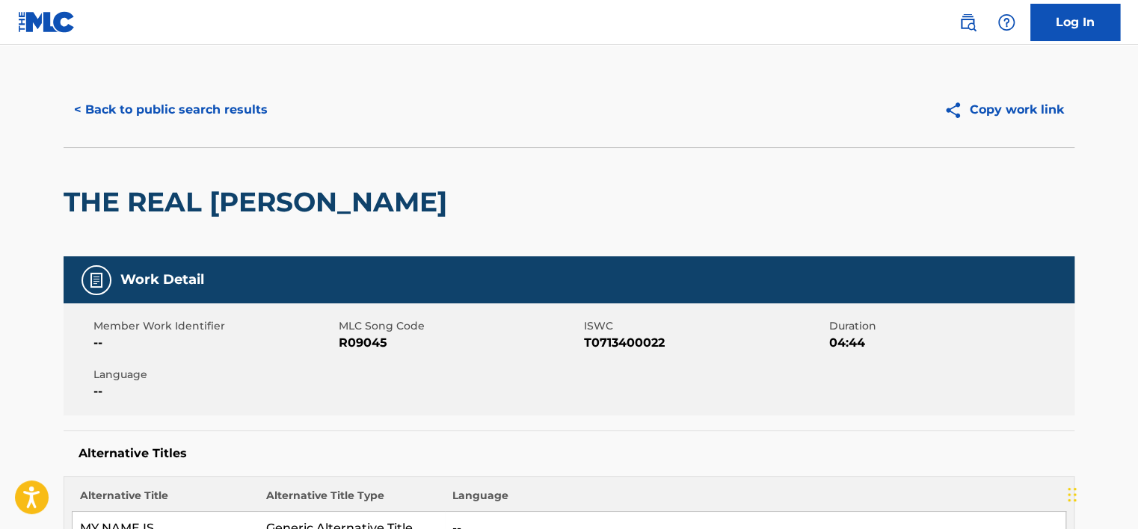
scroll to position [0, 0]
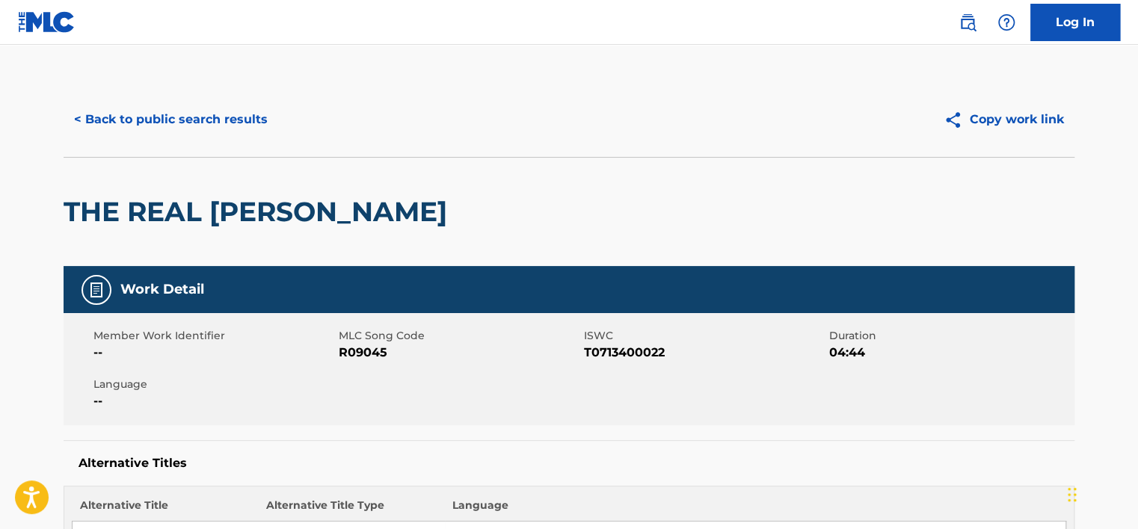
click at [185, 109] on button "< Back to public search results" at bounding box center [171, 119] width 215 height 37
